Goal: Find specific page/section: Find specific page/section

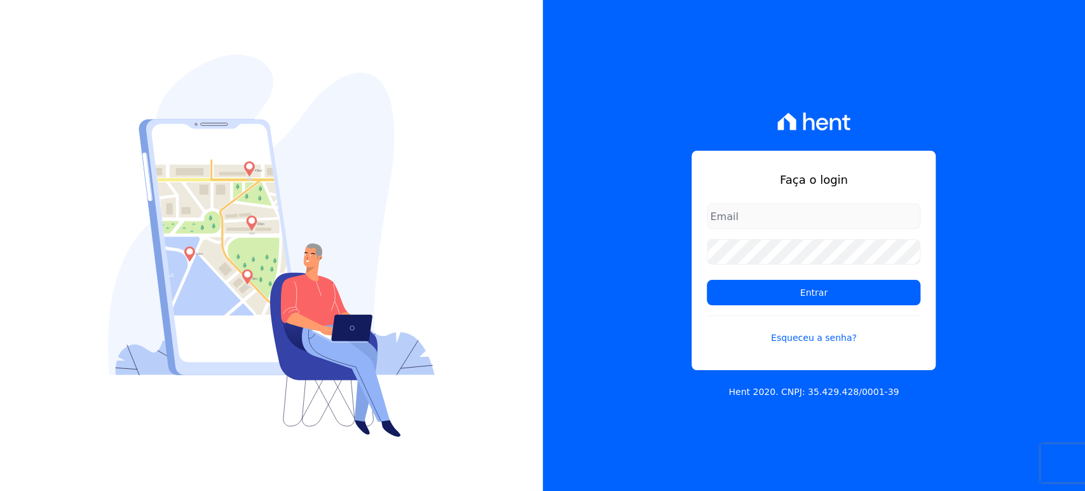
type input "[EMAIL_ADDRESS][DOMAIN_NAME]"
click at [606, 328] on div "Faça o login [EMAIL_ADDRESS][DOMAIN_NAME] Entrar Esqueceu a senha? Hent 2020. C…" at bounding box center [814, 245] width 543 height 491
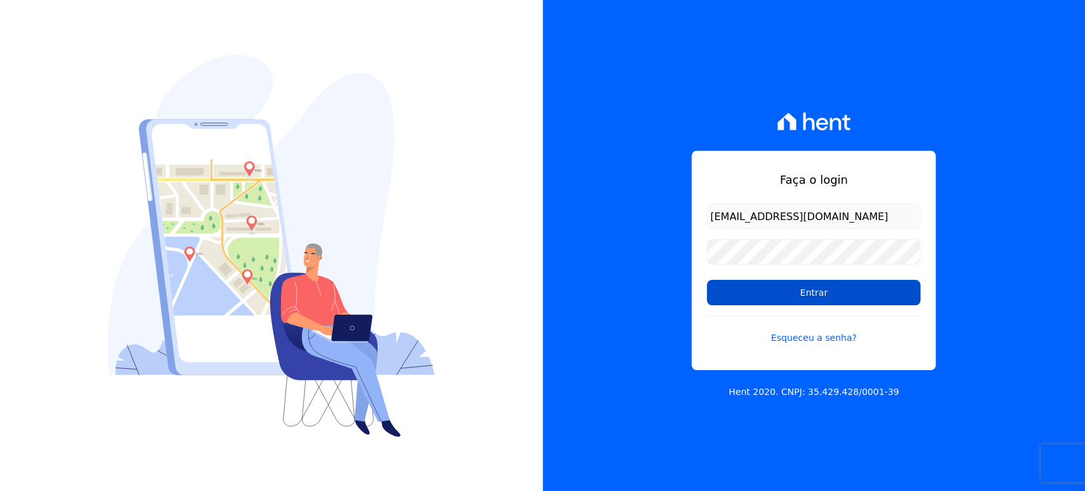
click at [753, 291] on input "Entrar" at bounding box center [813, 292] width 213 height 25
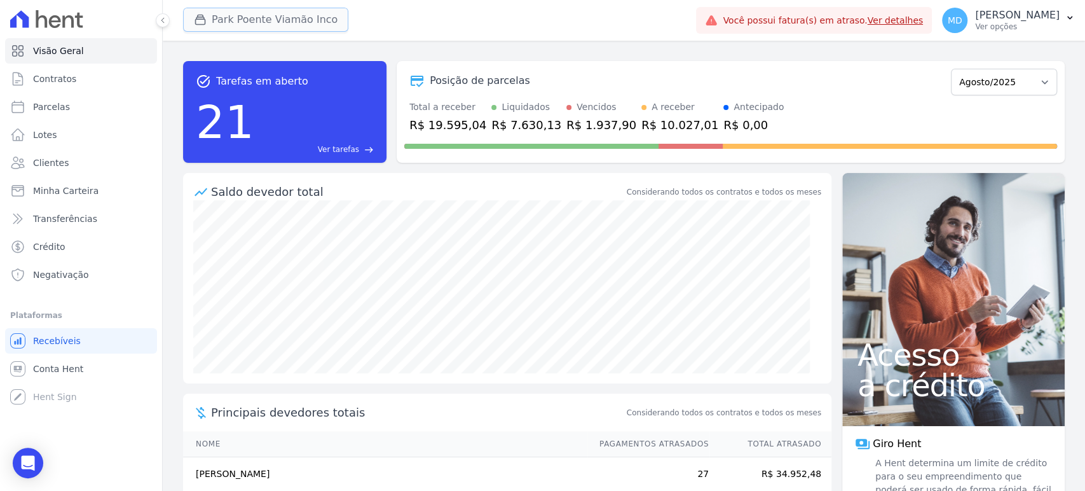
click at [222, 19] on button "Park Poente Viamão Inco" at bounding box center [265, 20] width 165 height 24
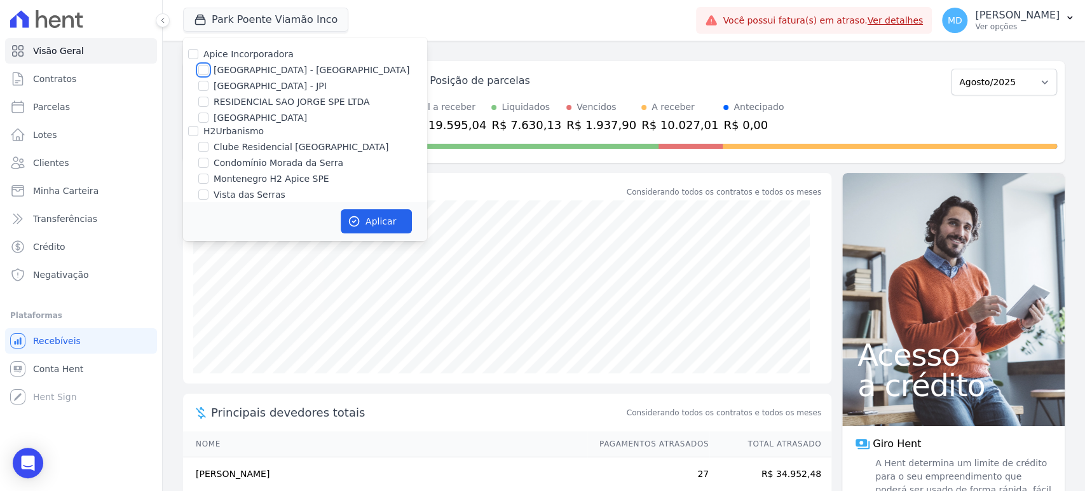
click at [205, 67] on input "[GEOGRAPHIC_DATA] - [GEOGRAPHIC_DATA]" at bounding box center [203, 70] width 10 height 10
checkbox input "true"
click at [203, 83] on input "[GEOGRAPHIC_DATA] - JPI" at bounding box center [203, 86] width 10 height 10
checkbox input "true"
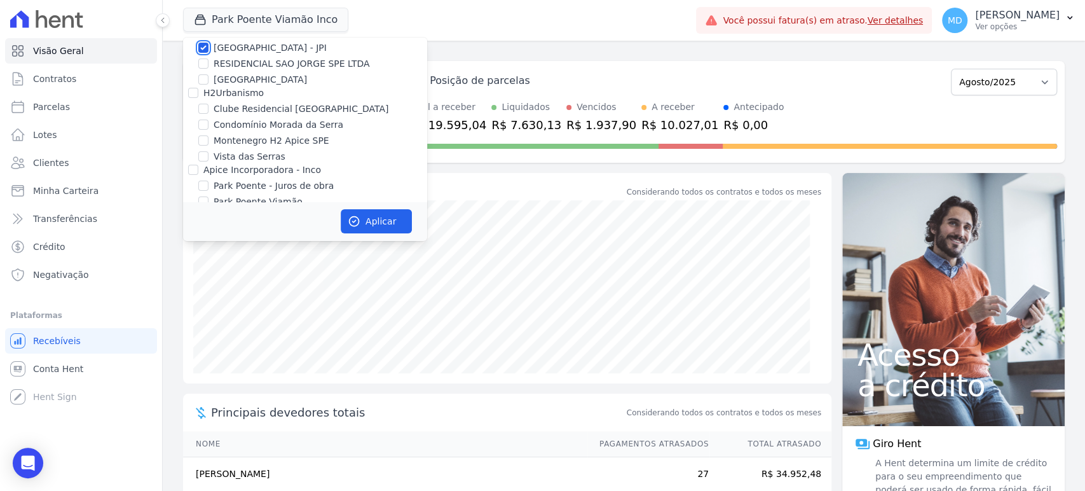
scroll to position [71, 0]
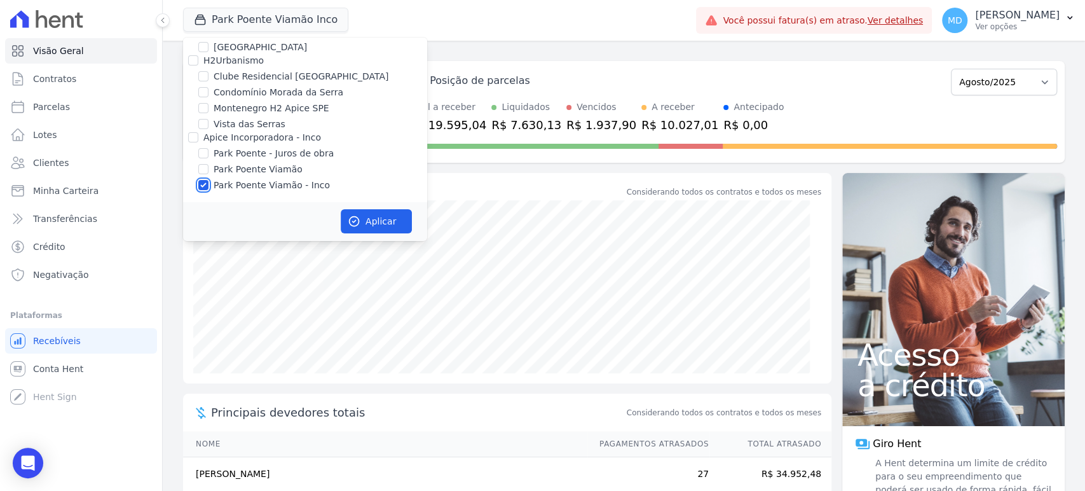
click at [198, 188] on input "Park Poente Viamão - Inco" at bounding box center [203, 185] width 10 height 10
checkbox input "false"
click at [359, 226] on icon "button" at bounding box center [354, 221] width 13 height 13
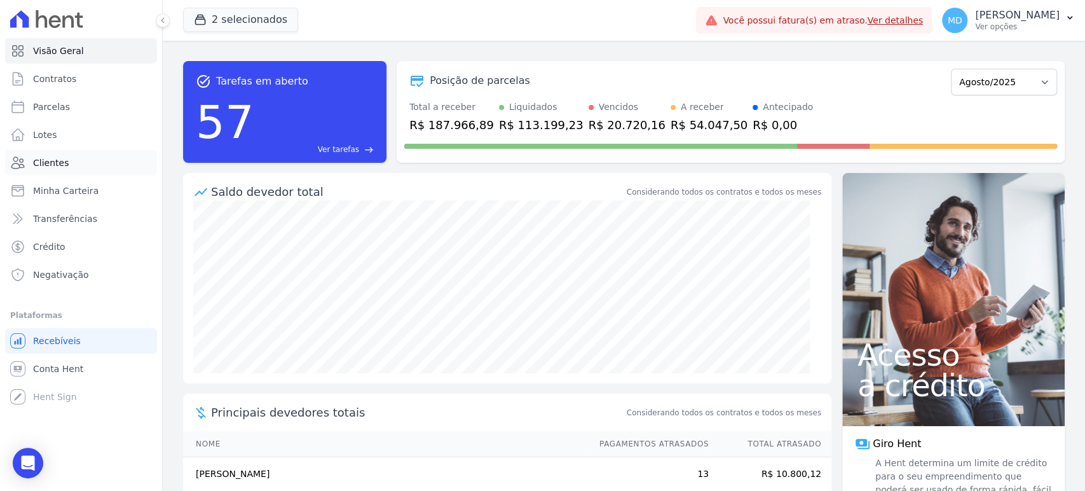
click at [56, 161] on span "Clientes" at bounding box center [51, 162] width 36 height 13
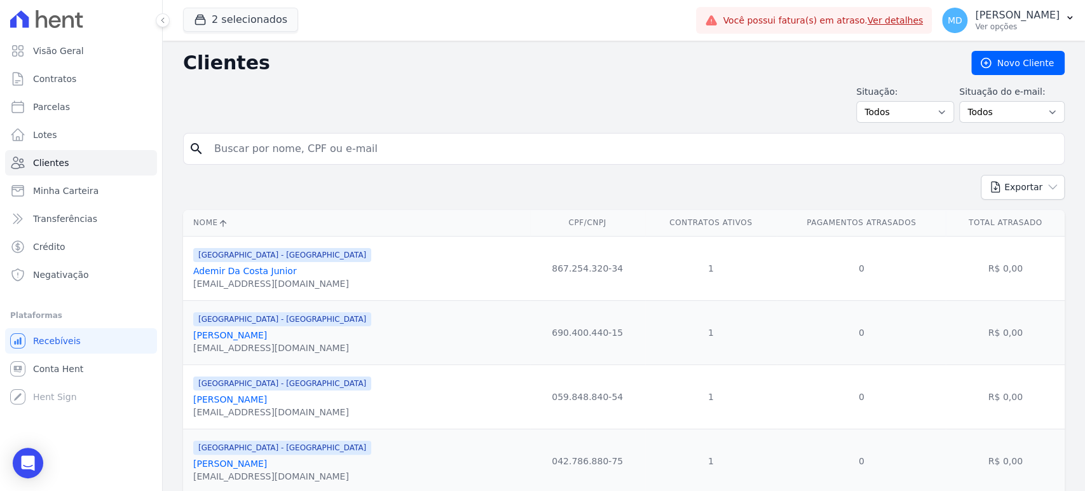
click at [284, 147] on input "search" at bounding box center [633, 148] width 852 height 25
paste input "TALITA MENDONCA POSSARA"
type input "TALITA MENDONCA POSSARA"
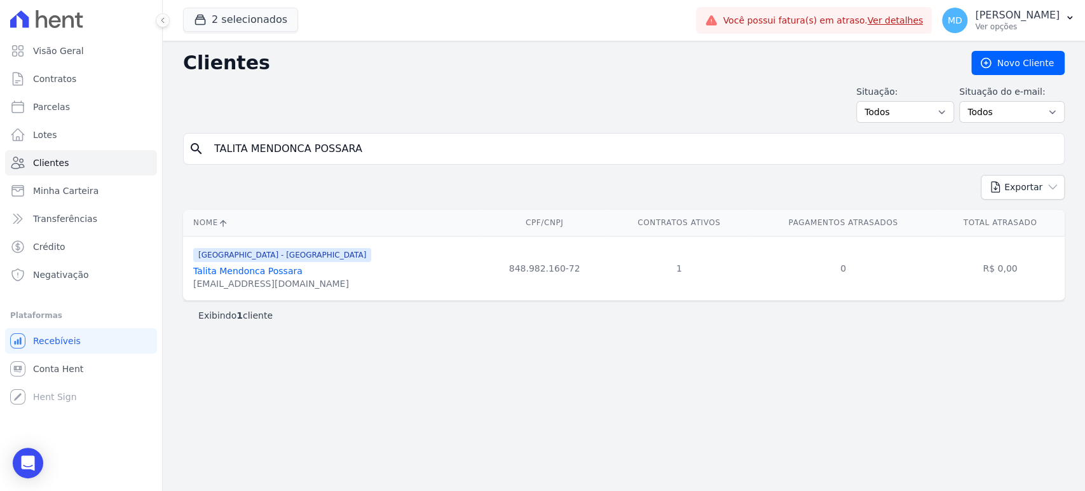
click at [297, 144] on input "TALITA MENDONCA POSSARA" at bounding box center [633, 148] width 852 height 25
type input "[PERSON_NAME]"
click at [266, 266] on link "[PERSON_NAME]" at bounding box center [230, 271] width 74 height 10
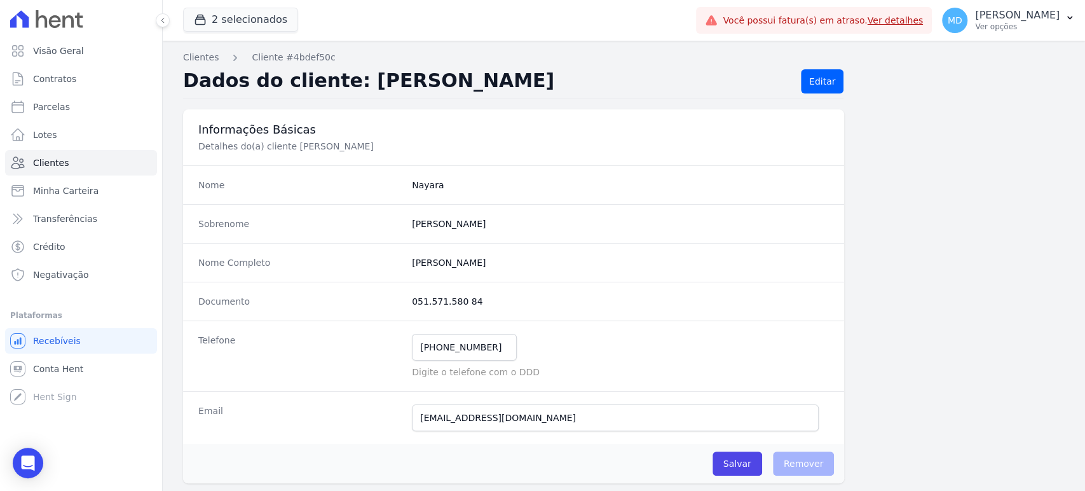
click at [452, 266] on completo "[PERSON_NAME]" at bounding box center [620, 262] width 417 height 13
copy dl "[PERSON_NAME]"
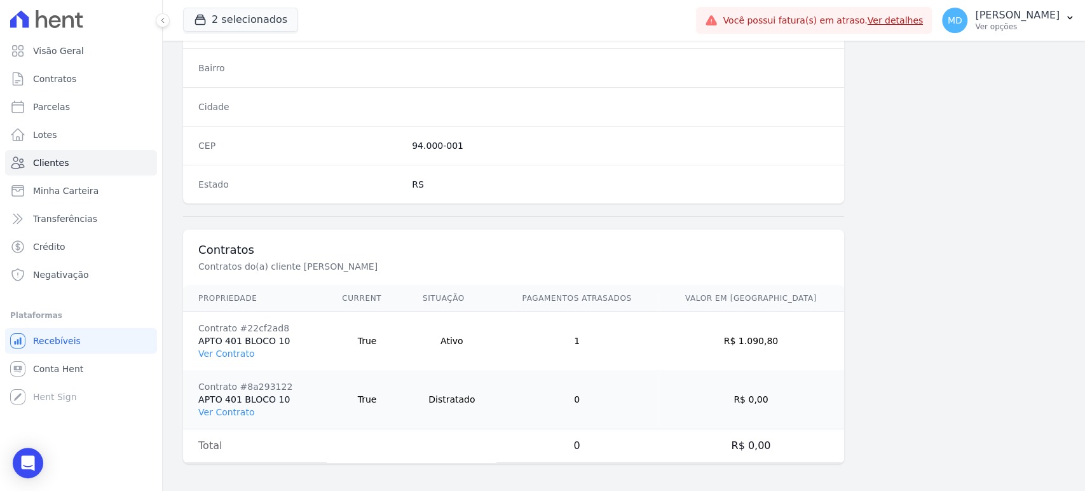
scroll to position [754, 0]
click at [231, 349] on link "Ver Contrato" at bounding box center [226, 353] width 56 height 10
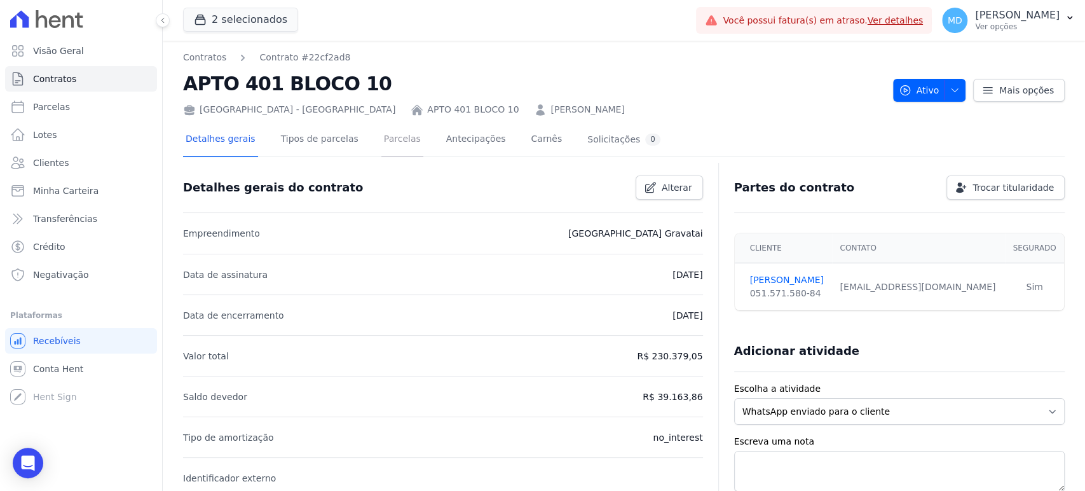
click at [385, 148] on link "Parcelas" at bounding box center [402, 140] width 42 height 34
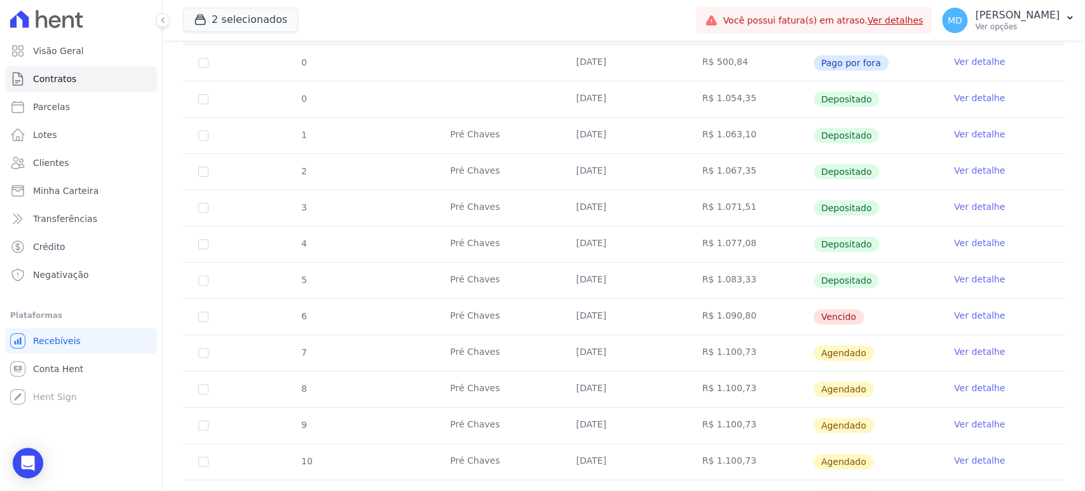
scroll to position [282, 0]
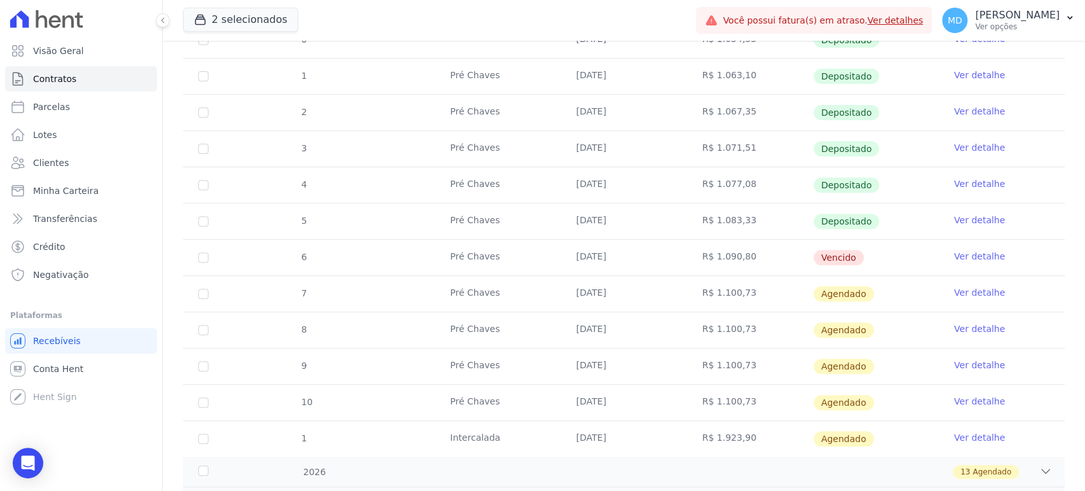
click at [605, 252] on td "[DATE]" at bounding box center [623, 258] width 126 height 36
